Goal: Navigation & Orientation: Go to known website

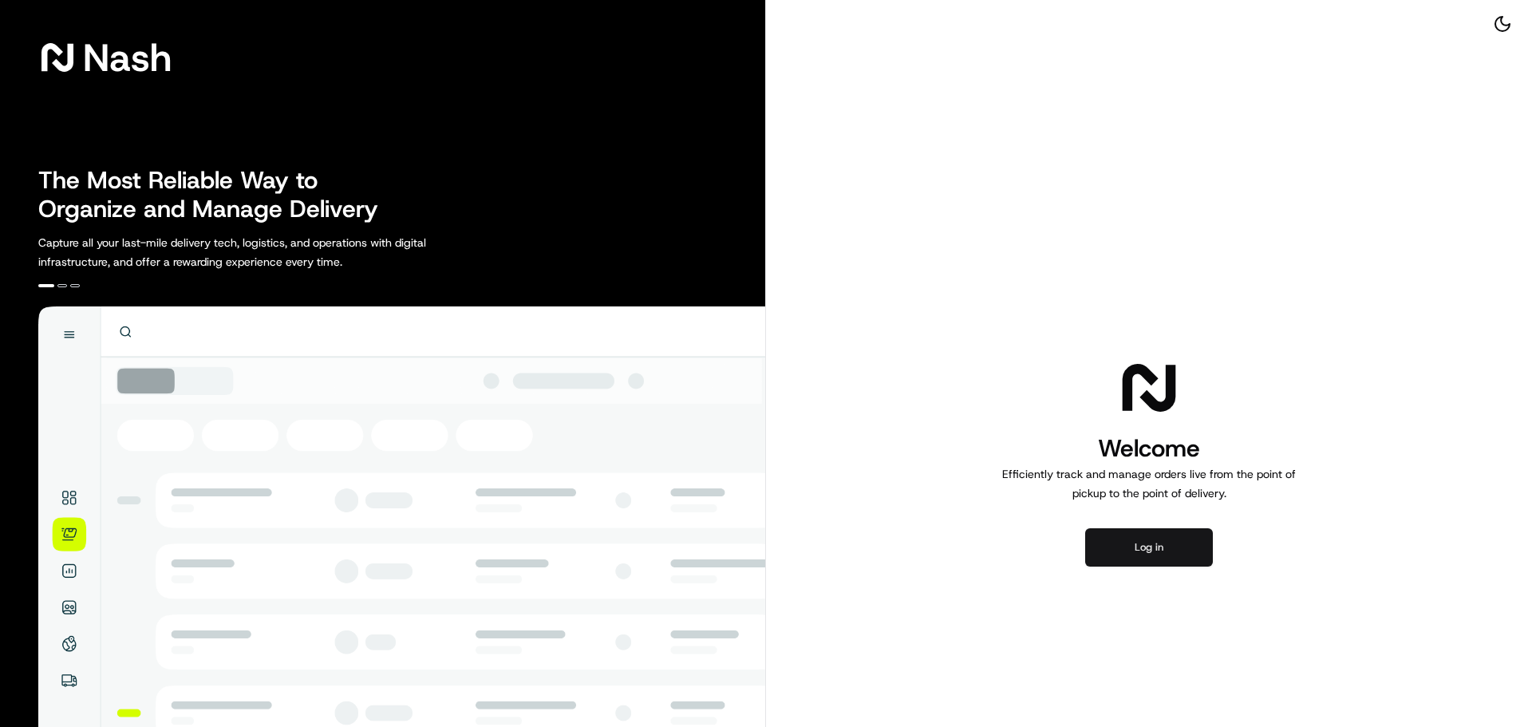
click at [1168, 546] on button "Log in" at bounding box center [1149, 547] width 128 height 38
